Goal: Task Accomplishment & Management: Manage account settings

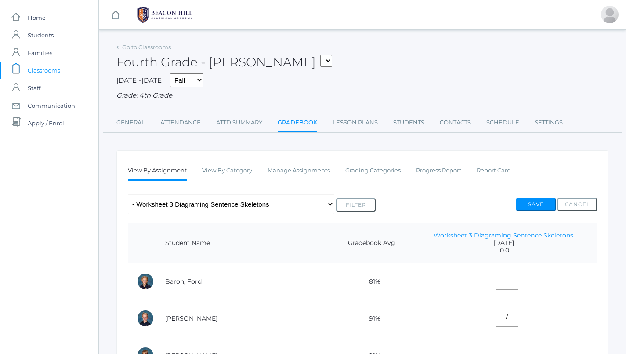
scroll to position [0, 0]
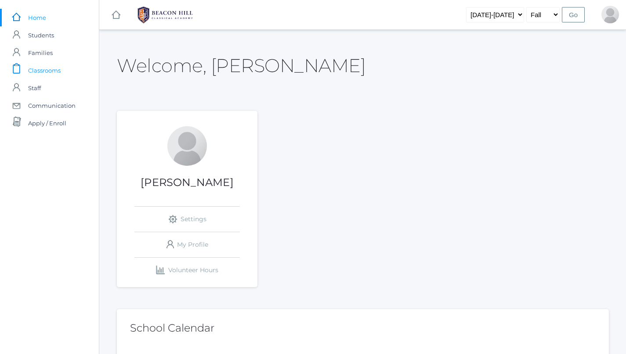
click at [30, 69] on span "Classrooms" at bounding box center [44, 71] width 33 height 18
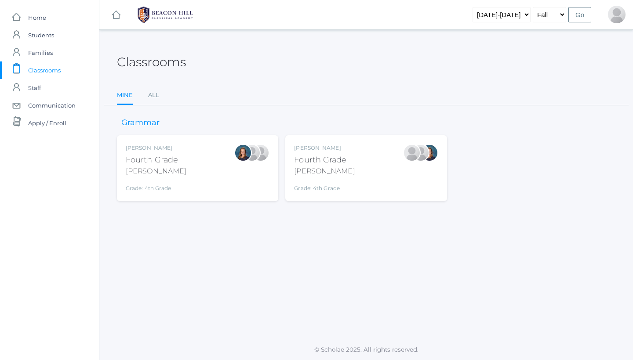
click at [160, 176] on div "Ellie Bradley Fourth Grade Bradley Grade: 4th Grade 04LA" at bounding box center [156, 168] width 61 height 48
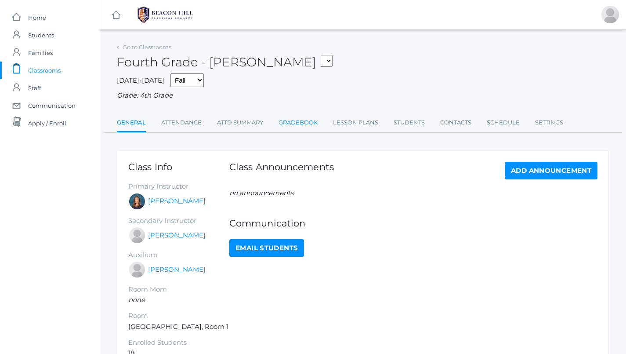
click at [289, 119] on link "Gradebook" at bounding box center [298, 123] width 39 height 18
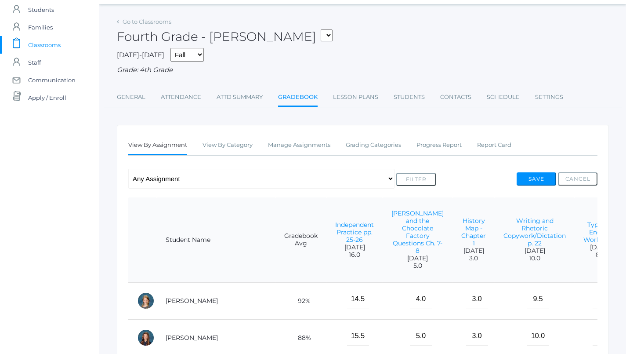
scroll to position [26, 0]
click at [311, 131] on div "View By Assignment View By Category Manage Assignments Grading Categories Progr…" at bounding box center [363, 354] width 492 height 461
click at [317, 145] on link "Manage Assignments" at bounding box center [299, 144] width 62 height 18
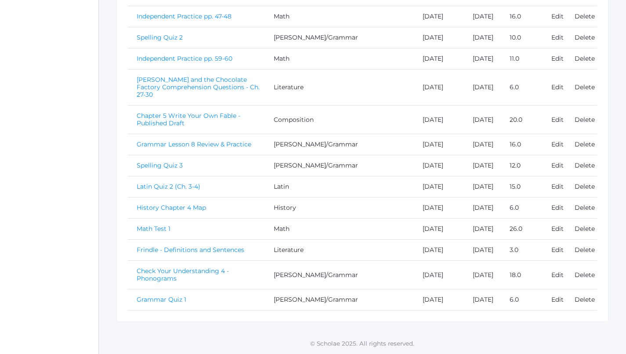
scroll to position [615, 0]
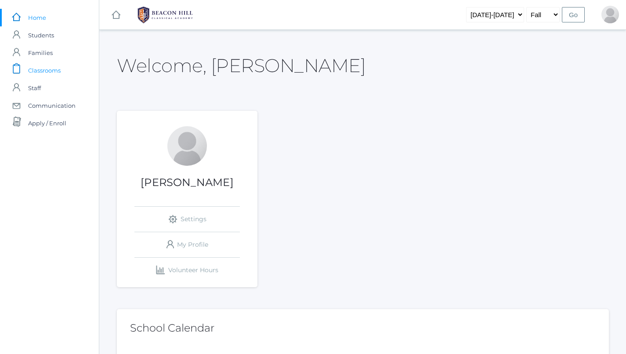
click at [36, 73] on span "Classrooms" at bounding box center [44, 71] width 33 height 18
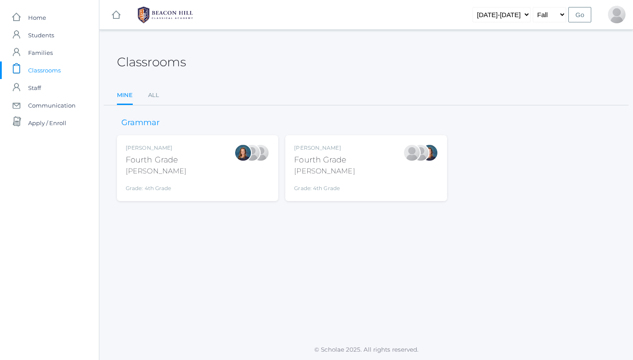
click at [368, 169] on div "[PERSON_NAME] Fourth Grade [PERSON_NAME] Grade: 4th Grade 04LA" at bounding box center [366, 168] width 144 height 48
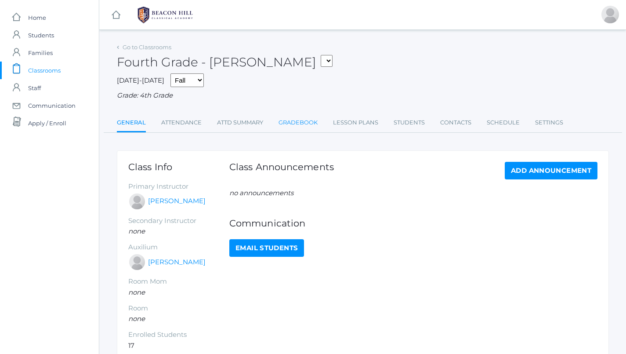
click at [309, 120] on link "Gradebook" at bounding box center [298, 123] width 39 height 18
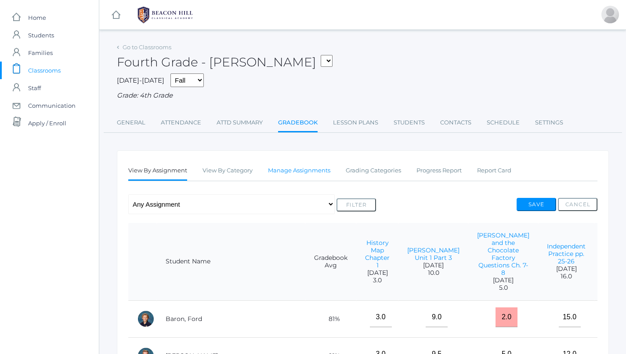
click at [319, 167] on link "Manage Assignments" at bounding box center [299, 171] width 62 height 18
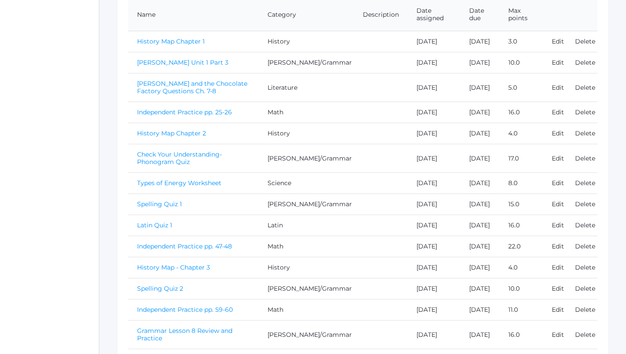
scroll to position [182, 0]
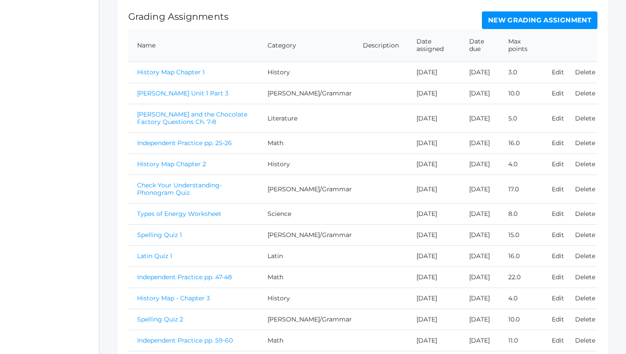
click at [529, 19] on link "New Grading Assignment" at bounding box center [540, 20] width 116 height 18
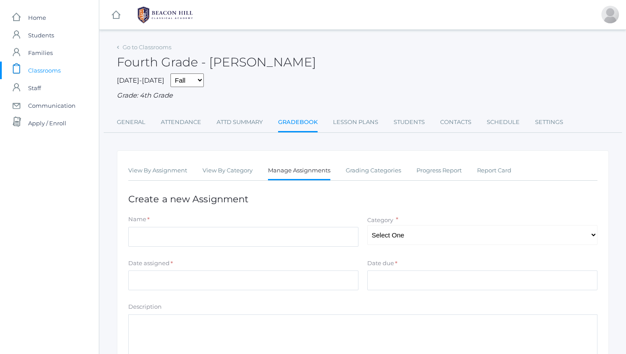
click at [306, 164] on link "Manage Assignments" at bounding box center [299, 171] width 62 height 19
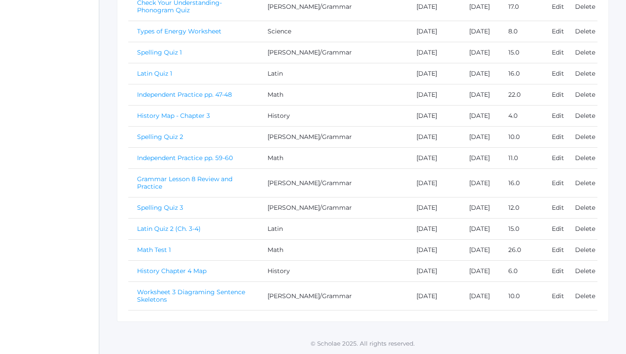
scroll to position [441, 0]
click at [233, 175] on link "Grammar Lesson 8 Review and Practice" at bounding box center [184, 182] width 95 height 15
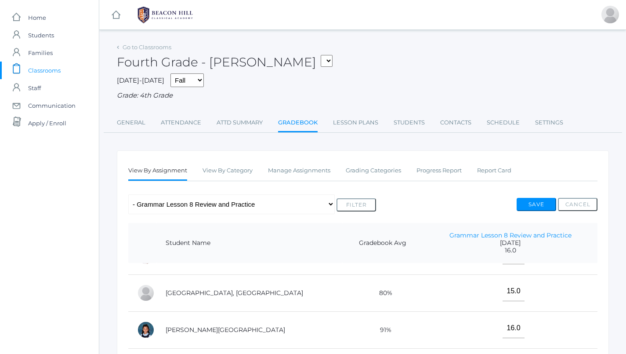
scroll to position [106, 0]
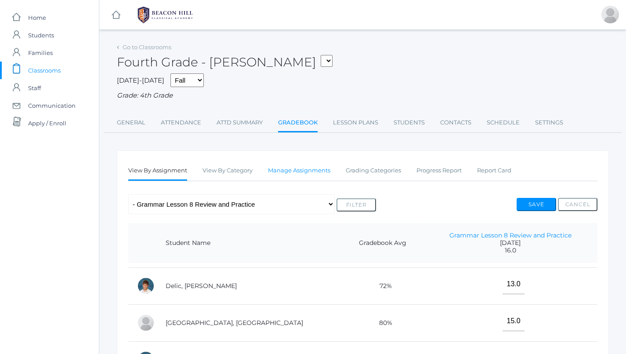
click at [304, 165] on link "Manage Assignments" at bounding box center [299, 171] width 62 height 18
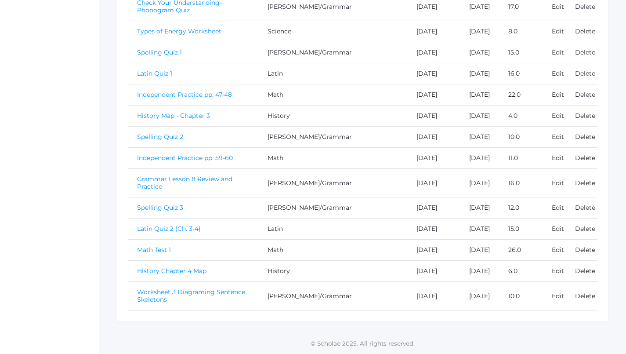
scroll to position [457, 0]
click at [148, 204] on link "Spelling Quiz 3" at bounding box center [160, 208] width 46 height 8
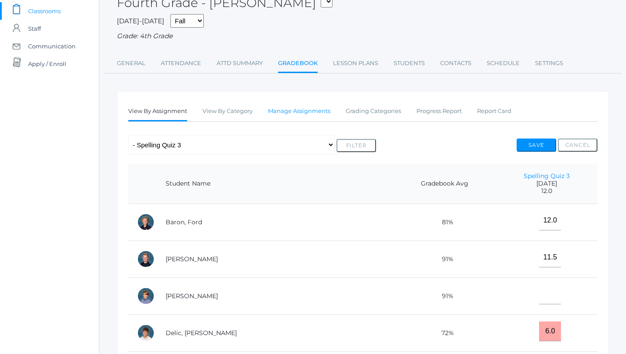
scroll to position [39, 0]
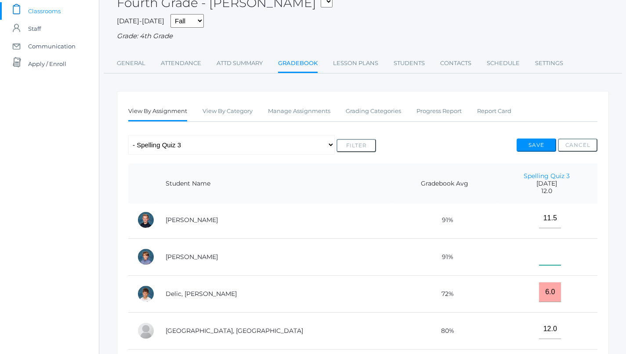
click at [539, 253] on input"] "text" at bounding box center [550, 255] width 22 height 20
type input"] "11"
click at [537, 146] on button "Save" at bounding box center [537, 144] width 40 height 13
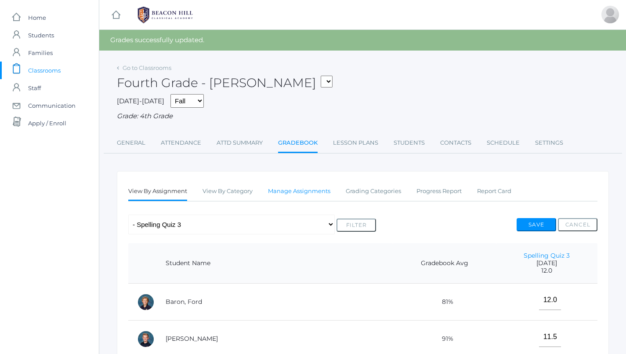
click at [306, 189] on link "Manage Assignments" at bounding box center [299, 191] width 62 height 18
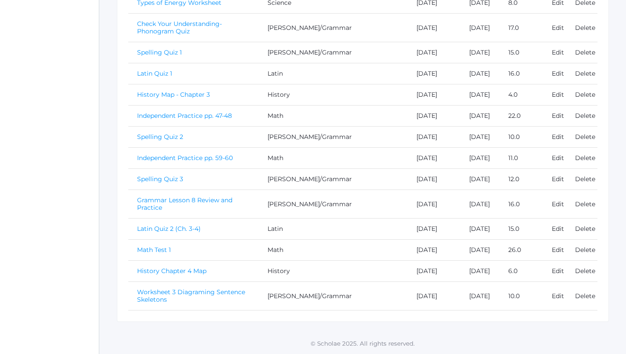
scroll to position [457, 0]
click at [233, 196] on link "Grammar Lesson 8 Review and Practice" at bounding box center [184, 203] width 95 height 15
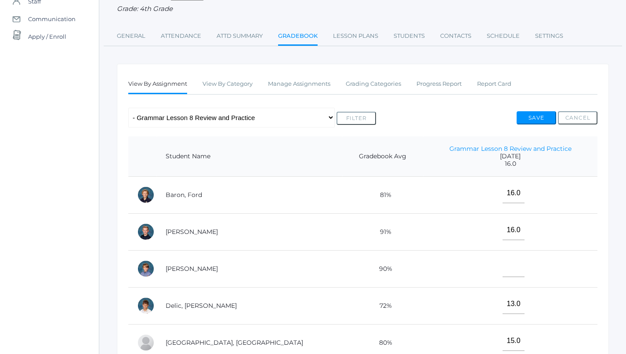
scroll to position [102, 0]
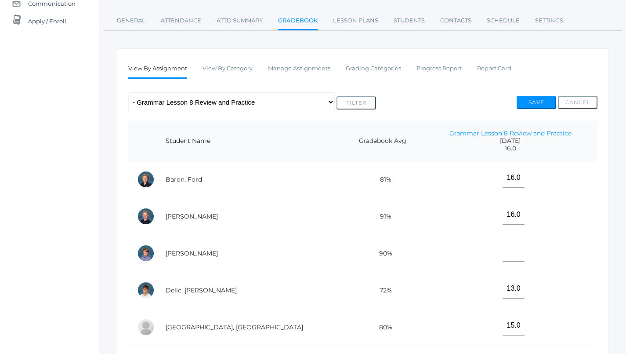
click at [499, 247] on td at bounding box center [510, 253] width 175 height 37
click at [503, 251] on input"] "text" at bounding box center [514, 252] width 22 height 20
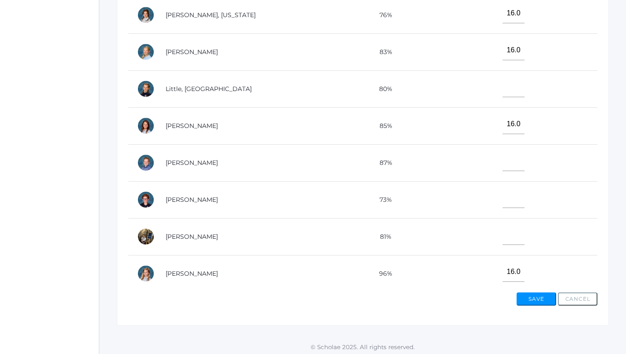
scroll to position [311, 0]
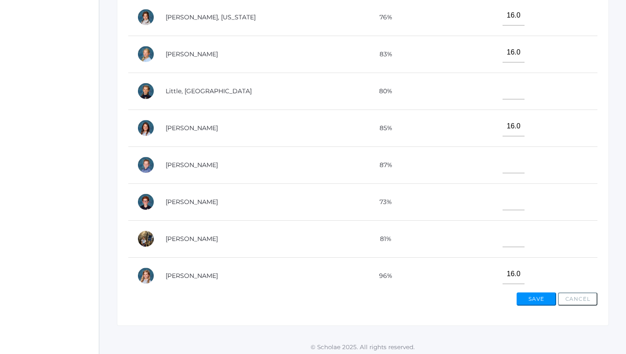
type input"] "16"
click at [539, 299] on button "Save" at bounding box center [537, 298] width 40 height 13
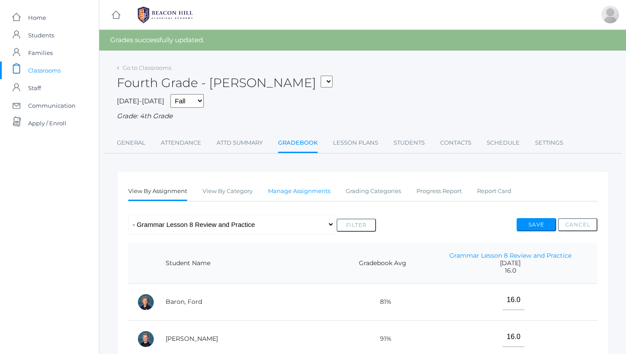
click at [289, 187] on link "Manage Assignments" at bounding box center [299, 191] width 62 height 18
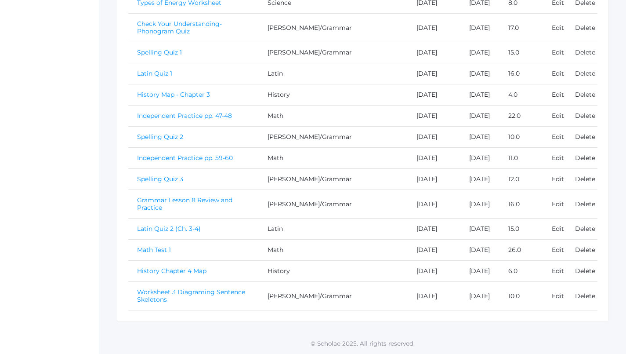
scroll to position [457, 0]
click at [173, 175] on link "Spelling Quiz 3" at bounding box center [160, 179] width 46 height 8
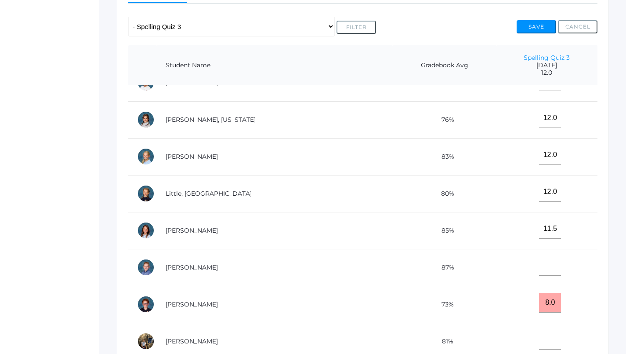
scroll to position [182, 0]
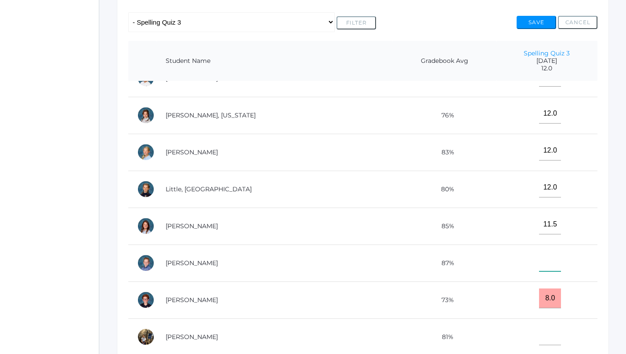
click at [539, 254] on input"] "text" at bounding box center [550, 261] width 22 height 20
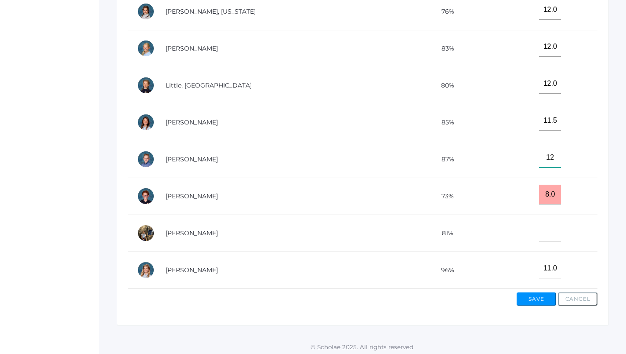
scroll to position [323, 0]
type input"] "12"
click at [530, 294] on button "Save" at bounding box center [537, 298] width 40 height 13
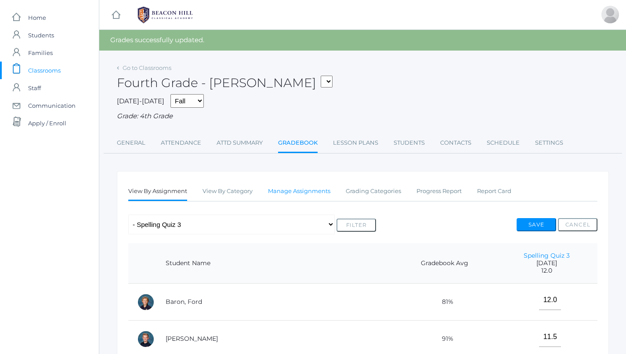
click at [313, 186] on link "Manage Assignments" at bounding box center [299, 191] width 62 height 18
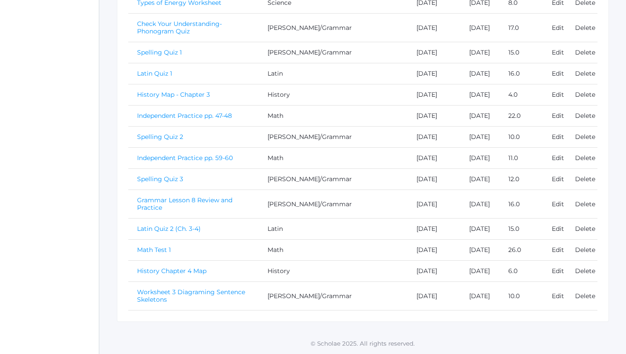
scroll to position [457, 0]
click at [224, 196] on link "Grammar Lesson 8 Review and Practice" at bounding box center [184, 203] width 95 height 15
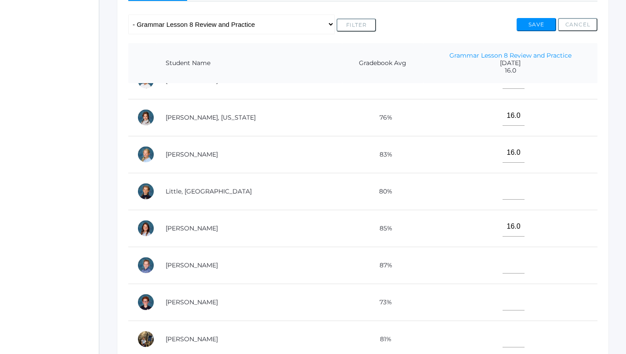
scroll to position [323, 0]
click at [503, 255] on input"] "text" at bounding box center [514, 264] width 22 height 20
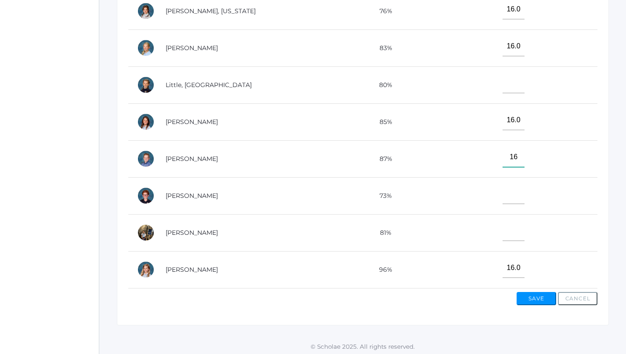
scroll to position [286, 0]
type input"] "16"
click at [538, 293] on button "Save" at bounding box center [537, 298] width 40 height 13
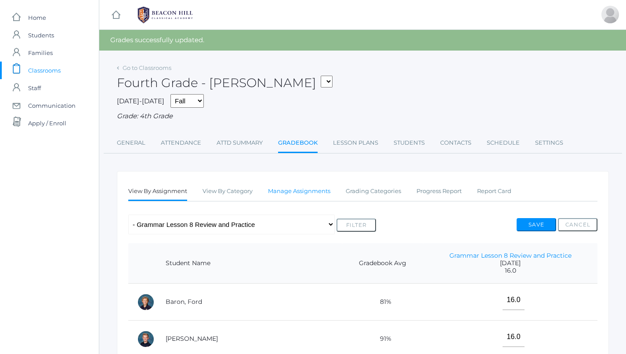
click at [305, 190] on link "Manage Assignments" at bounding box center [299, 191] width 62 height 18
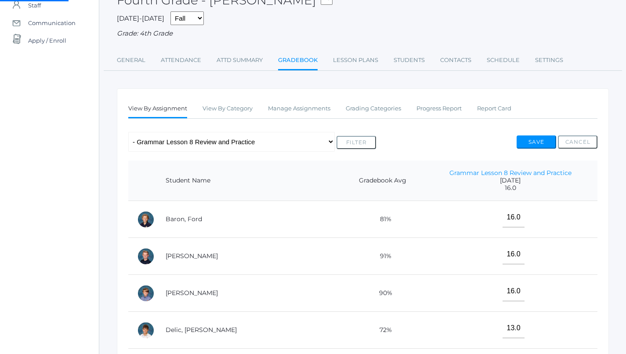
scroll to position [84, 0]
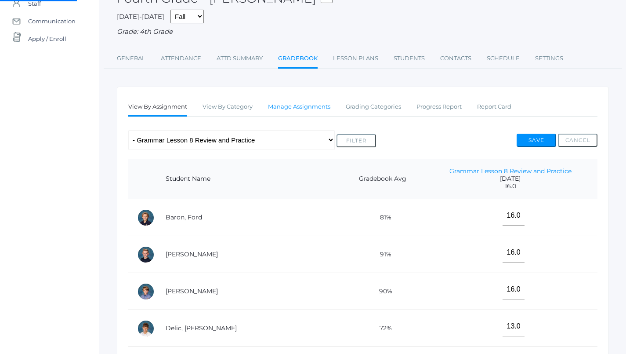
click at [314, 104] on link "Manage Assignments" at bounding box center [299, 107] width 62 height 18
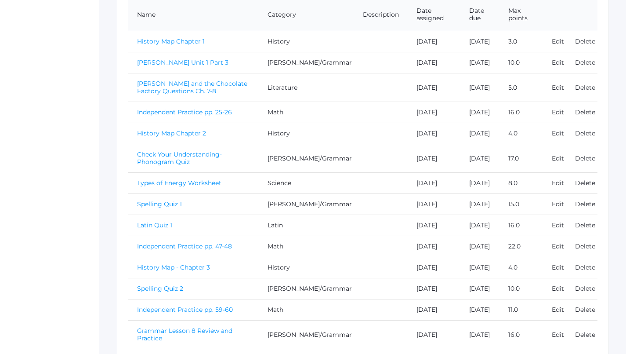
scroll to position [0, 0]
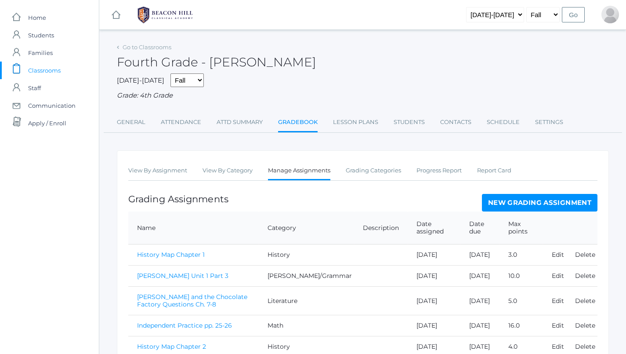
click at [510, 194] on link "New Grading Assignment" at bounding box center [540, 203] width 116 height 18
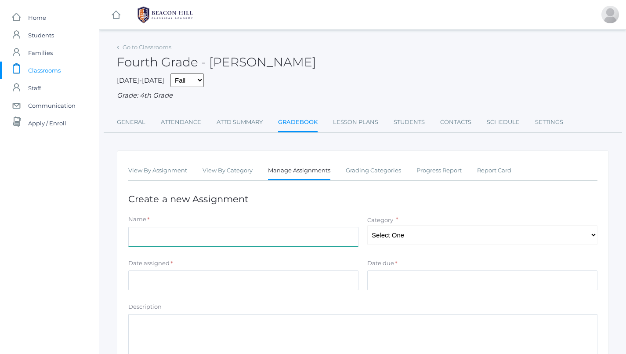
click at [148, 228] on input "Name" at bounding box center [243, 237] width 230 height 20
type input "Grammar Quiz 1"
select select "1091"
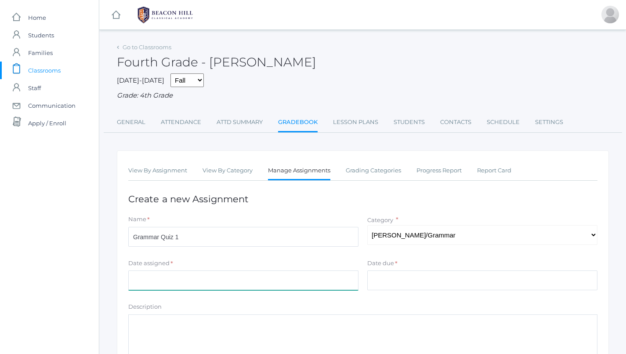
click at [300, 270] on input "Date assigned" at bounding box center [243, 280] width 230 height 20
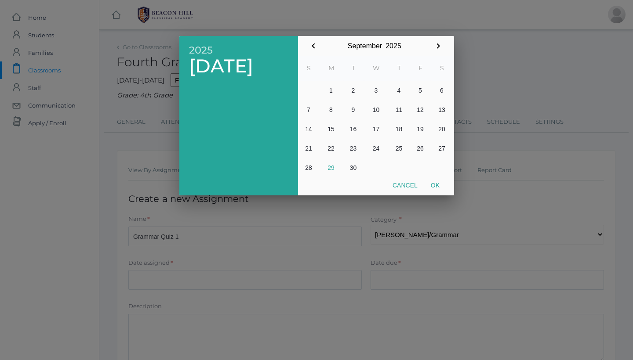
click at [419, 149] on button "26" at bounding box center [421, 148] width 22 height 19
click at [434, 181] on button "Ok" at bounding box center [435, 186] width 22 height 16
type input "2025-09-26"
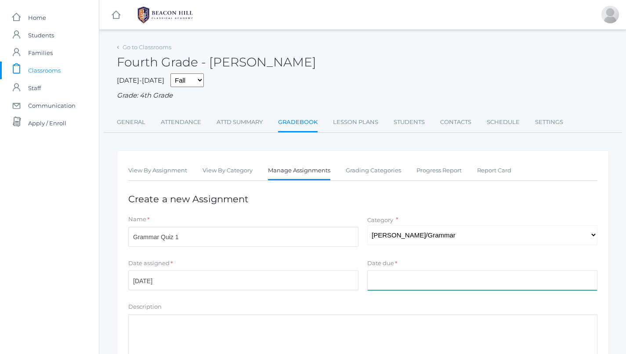
click at [417, 280] on input "Date due" at bounding box center [483, 280] width 230 height 20
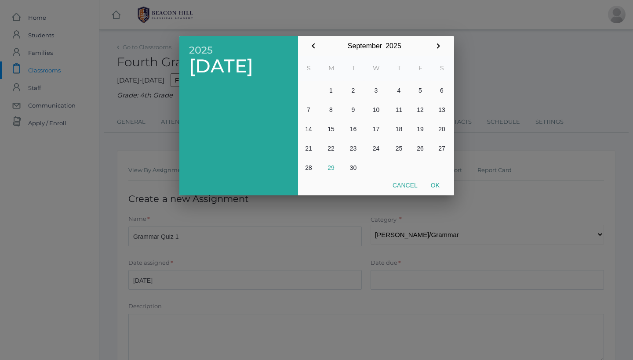
click at [421, 143] on button "26" at bounding box center [421, 148] width 22 height 19
click at [433, 184] on button "Ok" at bounding box center [435, 186] width 22 height 16
type input "2025-09-26"
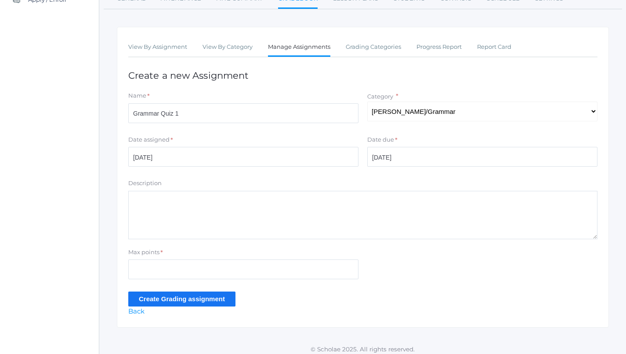
scroll to position [123, 0]
click at [290, 269] on input "Max points" at bounding box center [243, 270] width 230 height 20
type input "6"
click at [212, 298] on input "Create Grading assignment" at bounding box center [181, 299] width 107 height 15
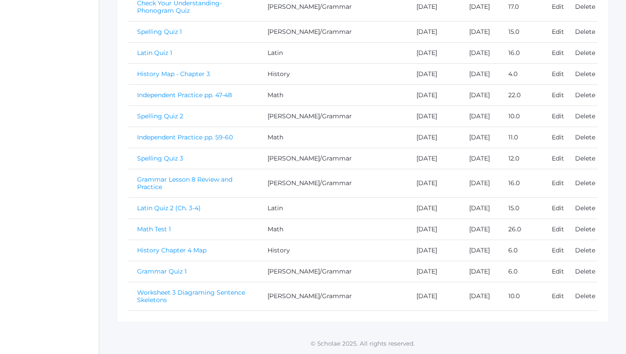
scroll to position [506, 0]
click at [172, 268] on link "Grammar Quiz 1" at bounding box center [162, 271] width 50 height 8
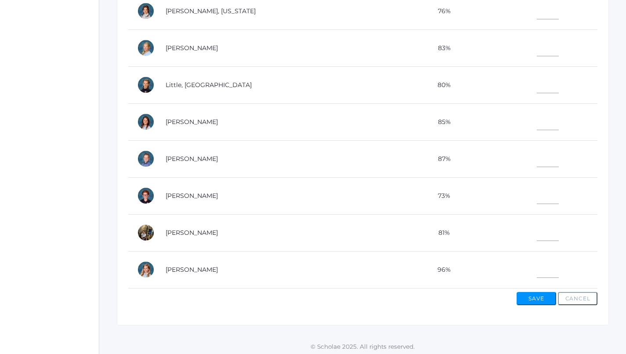
scroll to position [286, 0]
click at [546, 178] on td at bounding box center [545, 196] width 106 height 37
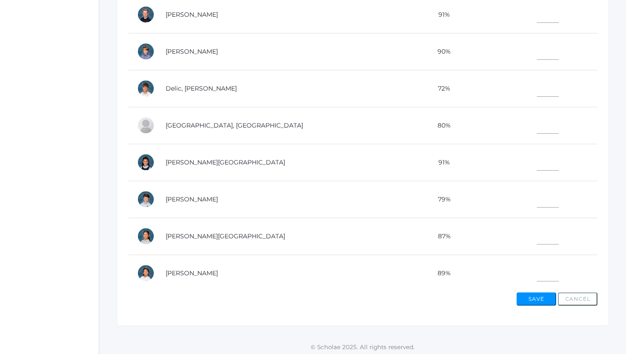
scroll to position [0, 0]
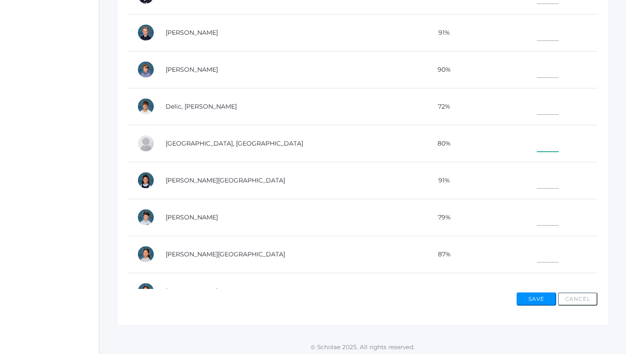
click at [537, 145] on input"] "text" at bounding box center [548, 142] width 22 height 20
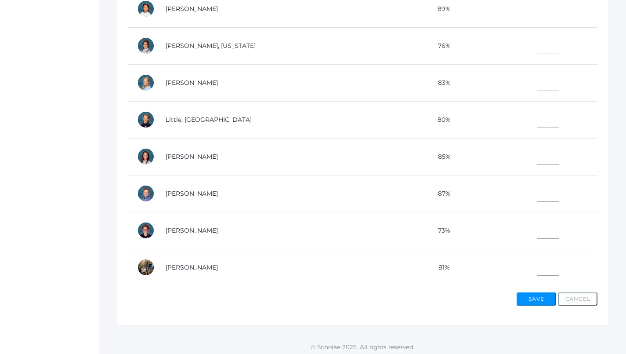
scroll to position [288, 0]
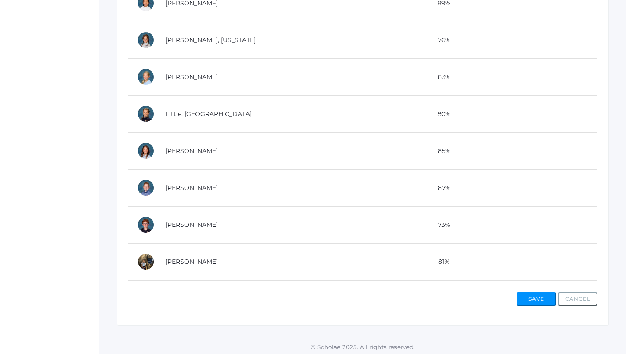
type input"] "6"
click at [537, 116] on input"] "text" at bounding box center [548, 112] width 22 height 20
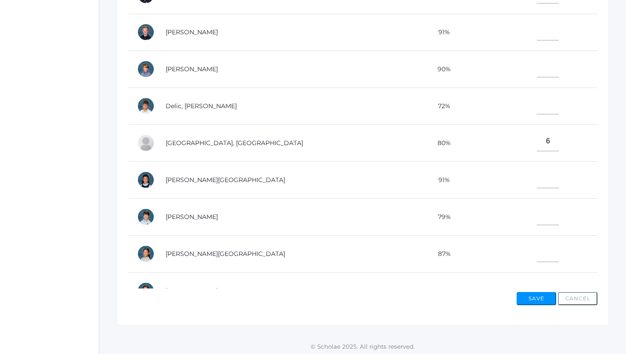
scroll to position [286, 0]
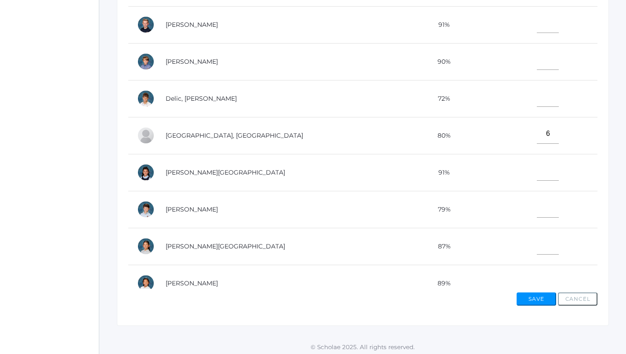
type input"] "6"
click at [537, 202] on input"] "text" at bounding box center [548, 208] width 22 height 20
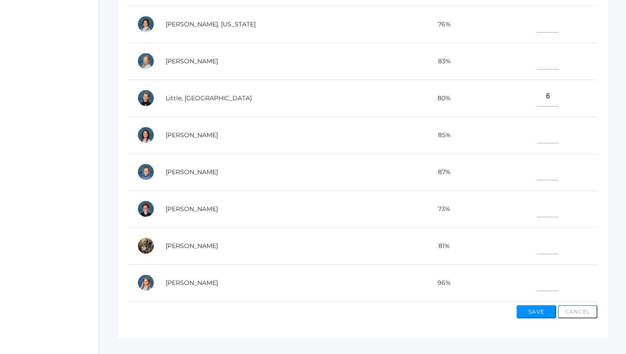
scroll to position [274, 0]
type input"] "6"
click at [537, 271] on input"] "text" at bounding box center [548, 280] width 22 height 20
type input"] "6"
click at [537, 49] on input"] "text" at bounding box center [548, 59] width 22 height 20
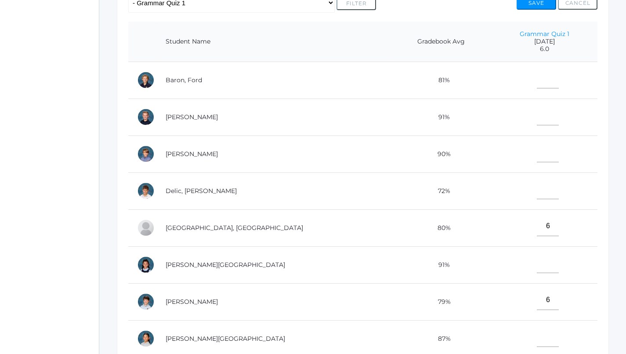
scroll to position [202, 0]
type input"] "6"
click at [537, 107] on input"] "text" at bounding box center [548, 115] width 22 height 20
type input"] "5"
click at [537, 261] on input"] "text" at bounding box center [548, 263] width 22 height 20
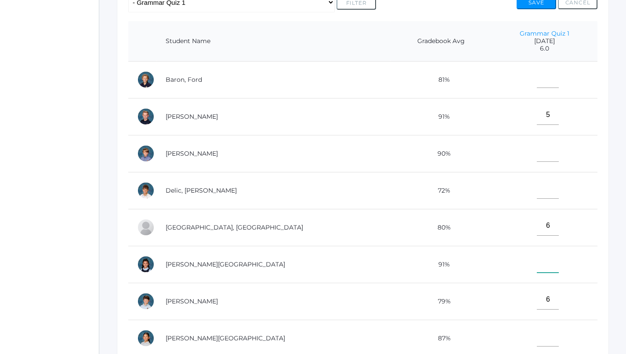
type input"] "5"
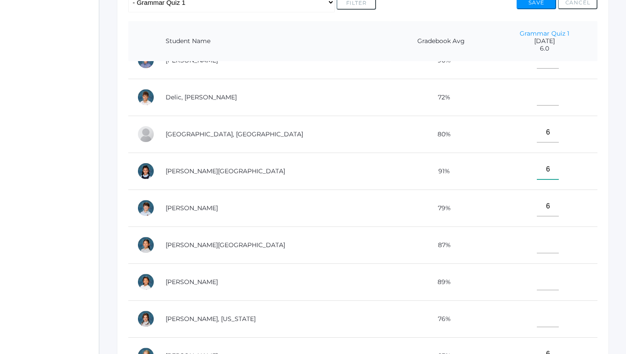
scroll to position [119, 0]
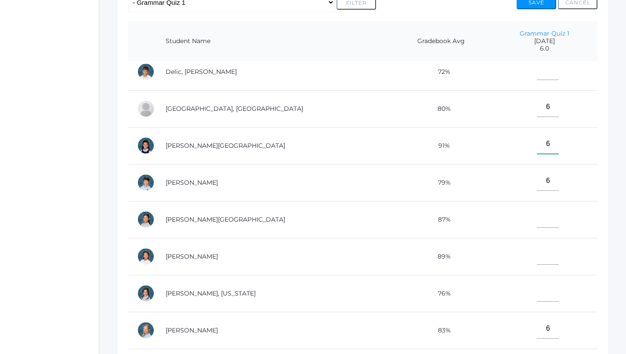
type input"] "6"
click at [537, 218] on input"] "text" at bounding box center [548, 218] width 22 height 20
type input"] "6"
click at [537, 251] on input"] "text" at bounding box center [548, 255] width 22 height 20
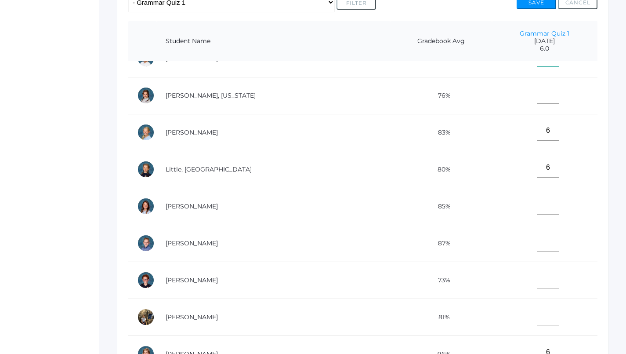
scroll to position [323, 0]
type input"] "6"
click at [537, 275] on input"] "text" at bounding box center [548, 279] width 22 height 20
type input"] "6"
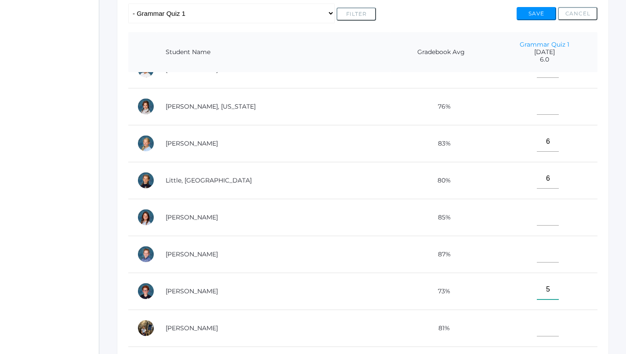
scroll to position [188, 0]
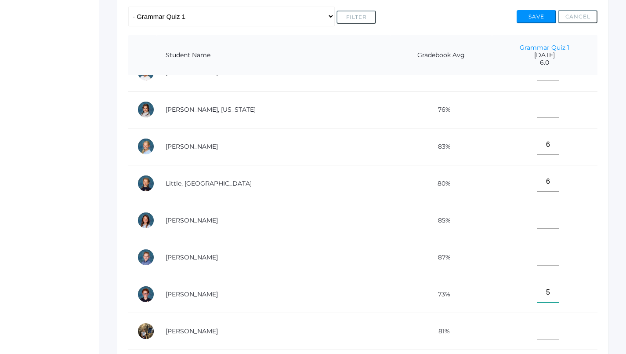
type input"] "5"
click at [537, 102] on input"] "text" at bounding box center [548, 108] width 22 height 20
type input"] "6"
click at [537, 209] on input"] "text" at bounding box center [548, 219] width 22 height 20
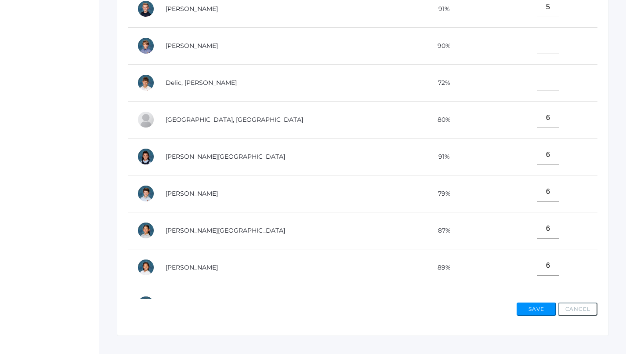
scroll to position [25, 0]
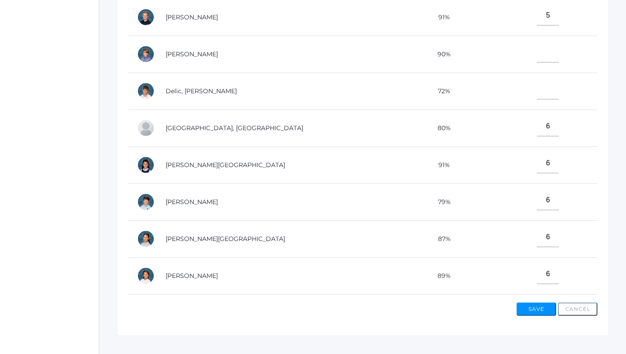
type input"] "5"
click at [533, 96] on td at bounding box center [545, 91] width 106 height 37
click at [537, 95] on input"] "text" at bounding box center [548, 90] width 22 height 20
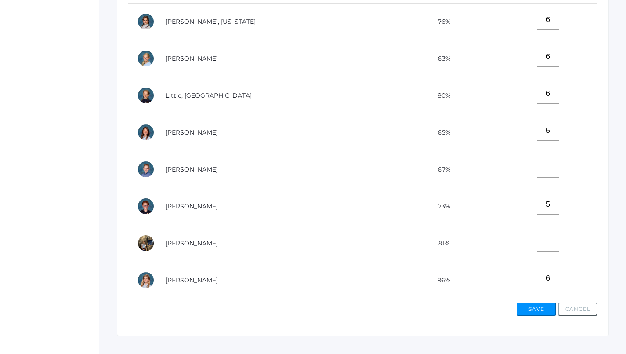
scroll to position [323, 0]
type input"] "5"
click at [537, 232] on input"] "text" at bounding box center [548, 242] width 22 height 20
type input"] "5"
click at [537, 160] on input"] "text" at bounding box center [548, 168] width 22 height 20
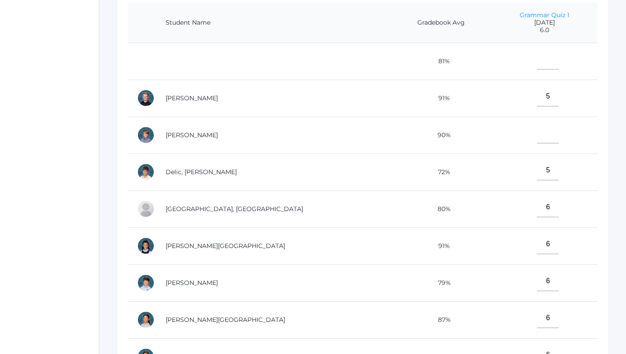
scroll to position [217, 0]
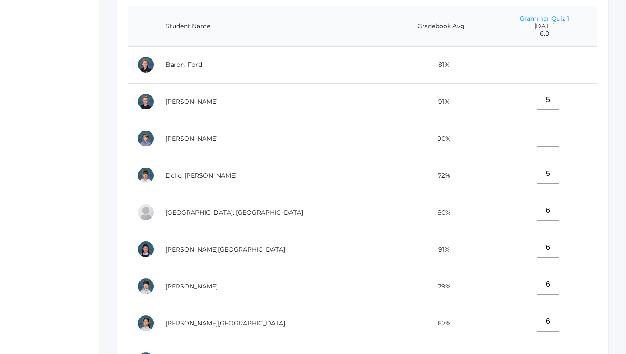
type input"] "6"
click at [537, 64] on input"] "text" at bounding box center [548, 63] width 22 height 20
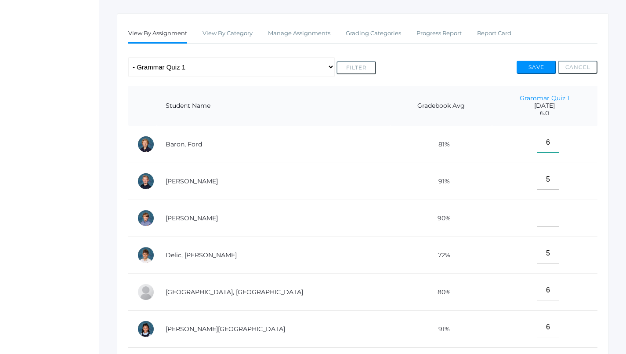
scroll to position [131, 0]
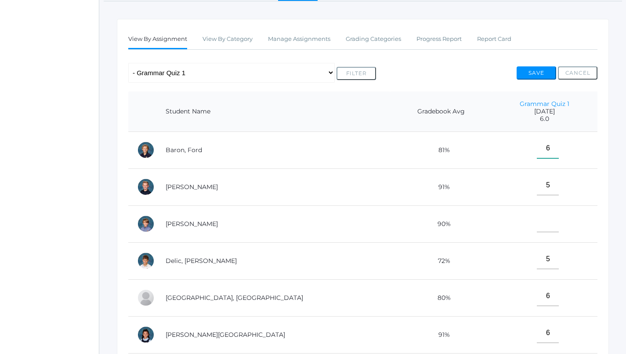
type input"] "6"
click at [533, 69] on button "Save" at bounding box center [537, 72] width 40 height 13
